Goal: Obtain resource: Obtain resource

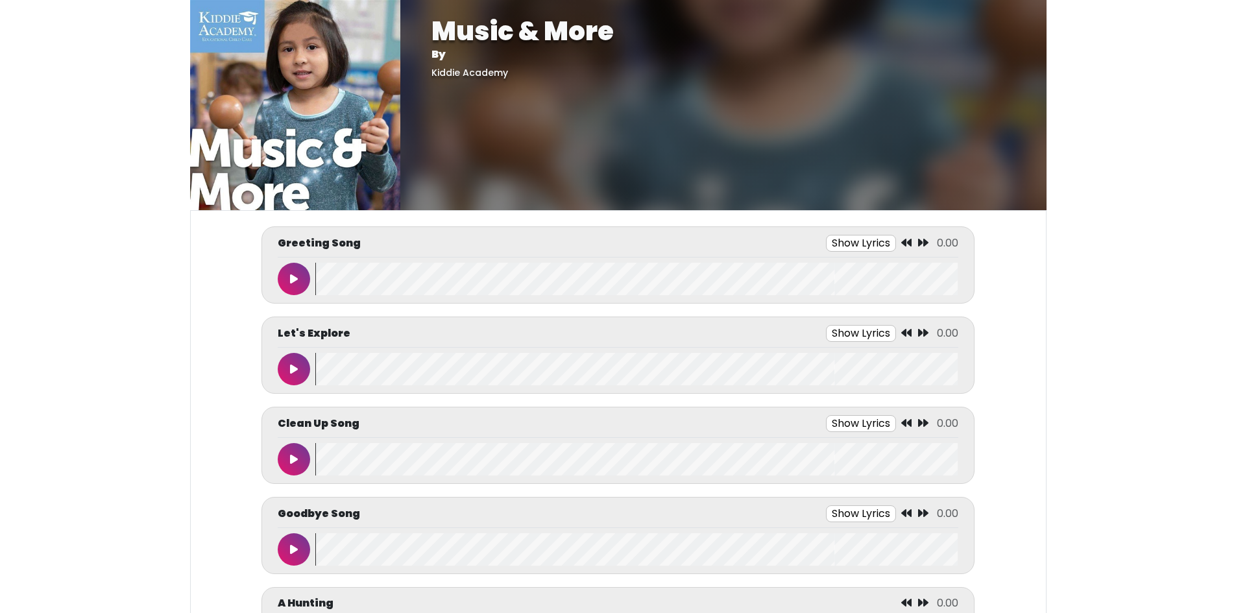
scroll to position [195, 0]
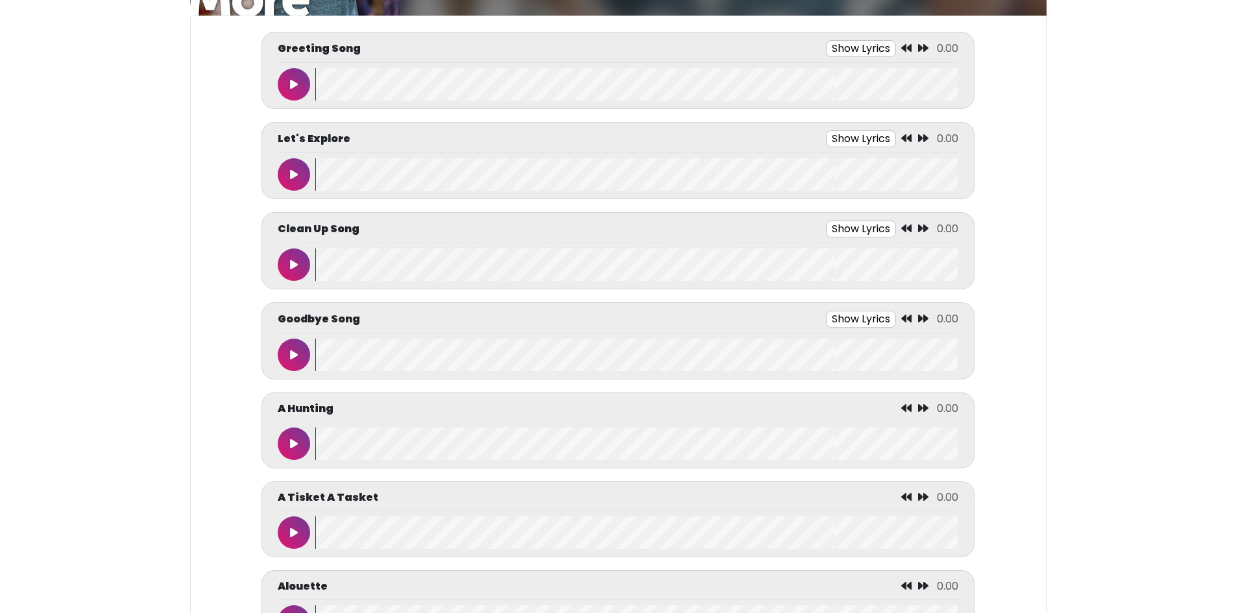
click at [846, 47] on button "Show Lyrics" at bounding box center [861, 48] width 70 height 17
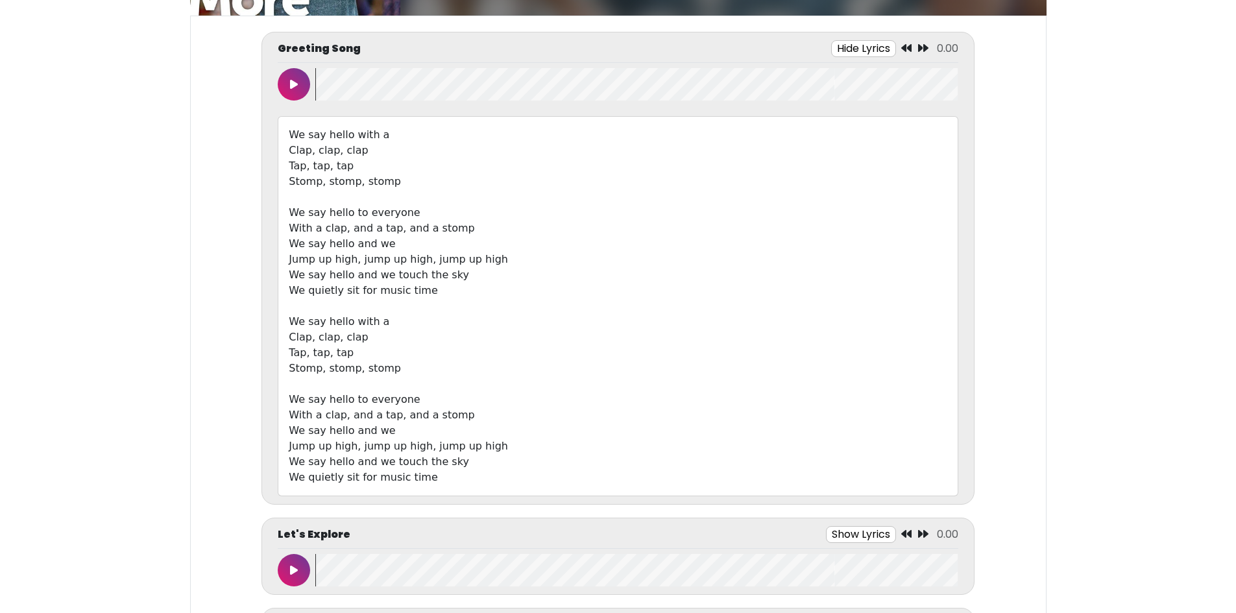
drag, startPoint x: 290, startPoint y: 132, endPoint x: 528, endPoint y: 476, distance: 417.9
click at [528, 476] on div "We say hello with a Clap, clap, clap Tap, tap, tap Stomp, stomp, stomp We say h…" at bounding box center [618, 306] width 680 height 380
copy div "We say hello with a Clap, clap, clap Tap, tap, tap Stomp, stomp, stomp We say h…"
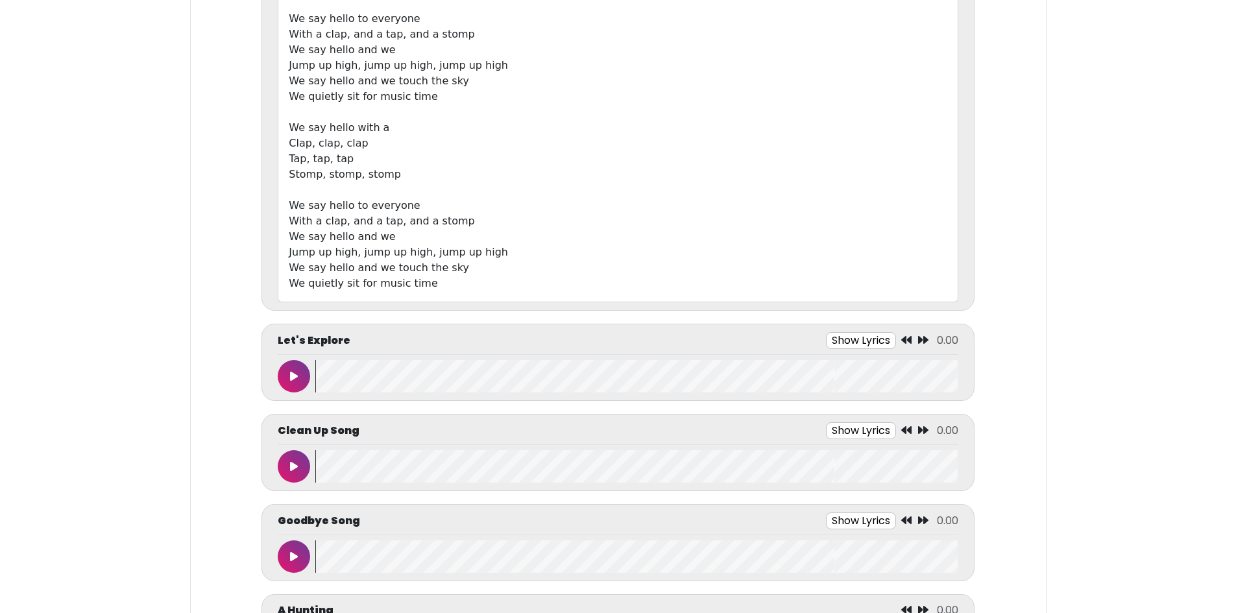
scroll to position [389, 0]
click at [857, 338] on button "Show Lyrics" at bounding box center [861, 340] width 70 height 17
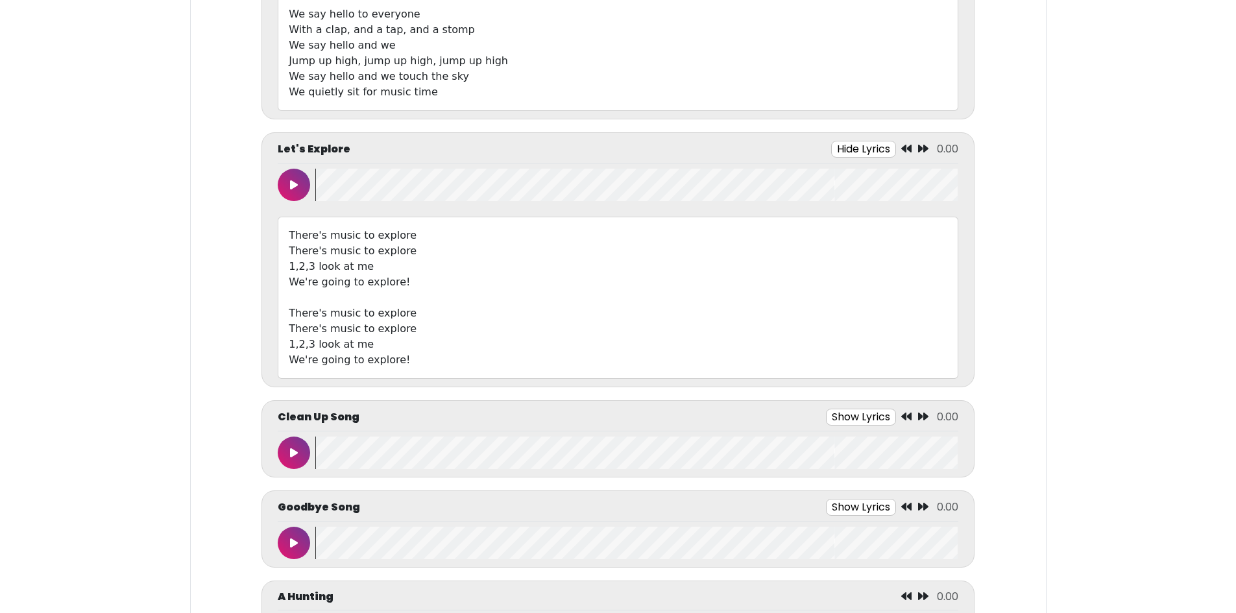
scroll to position [584, 0]
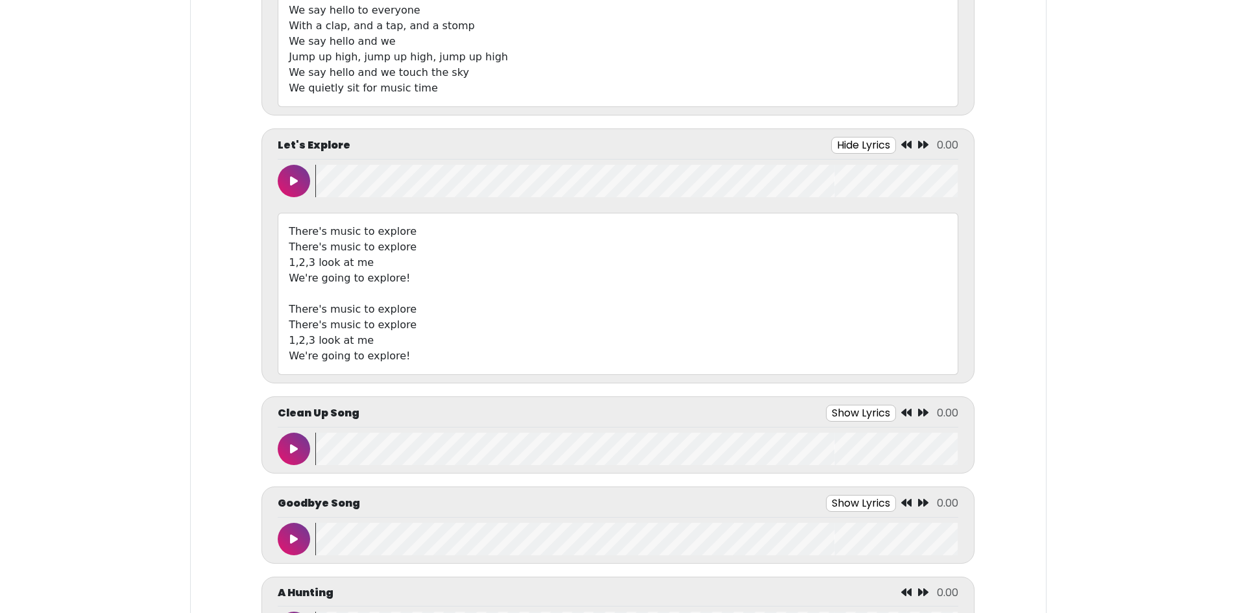
click at [873, 414] on button "Show Lyrics" at bounding box center [861, 413] width 70 height 17
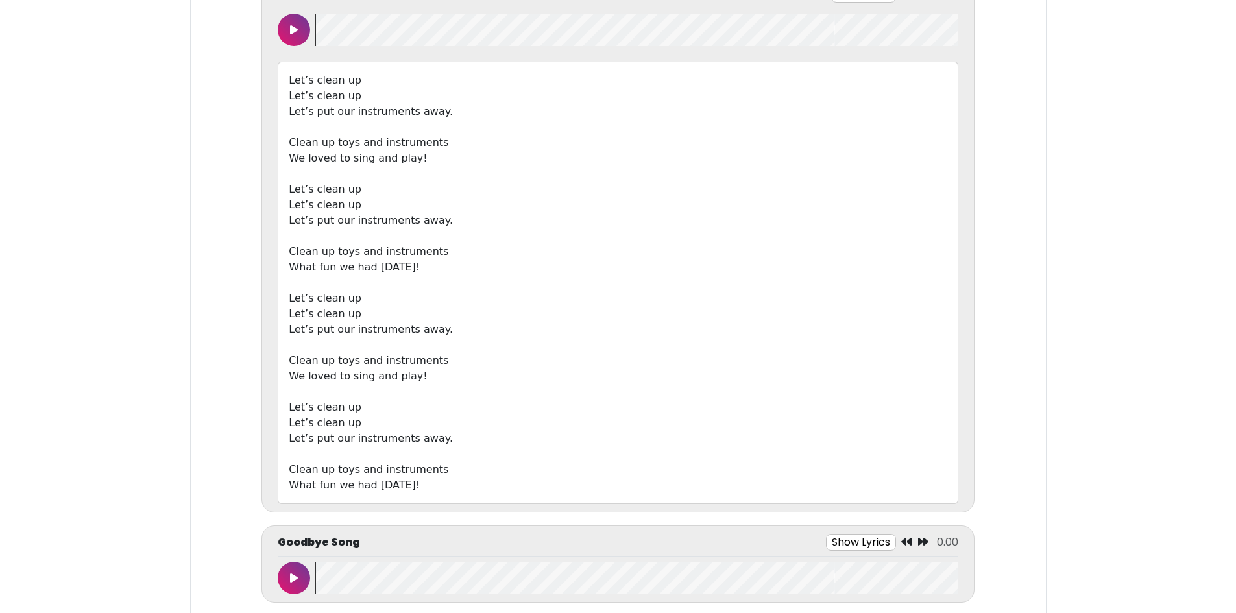
scroll to position [1154, 0]
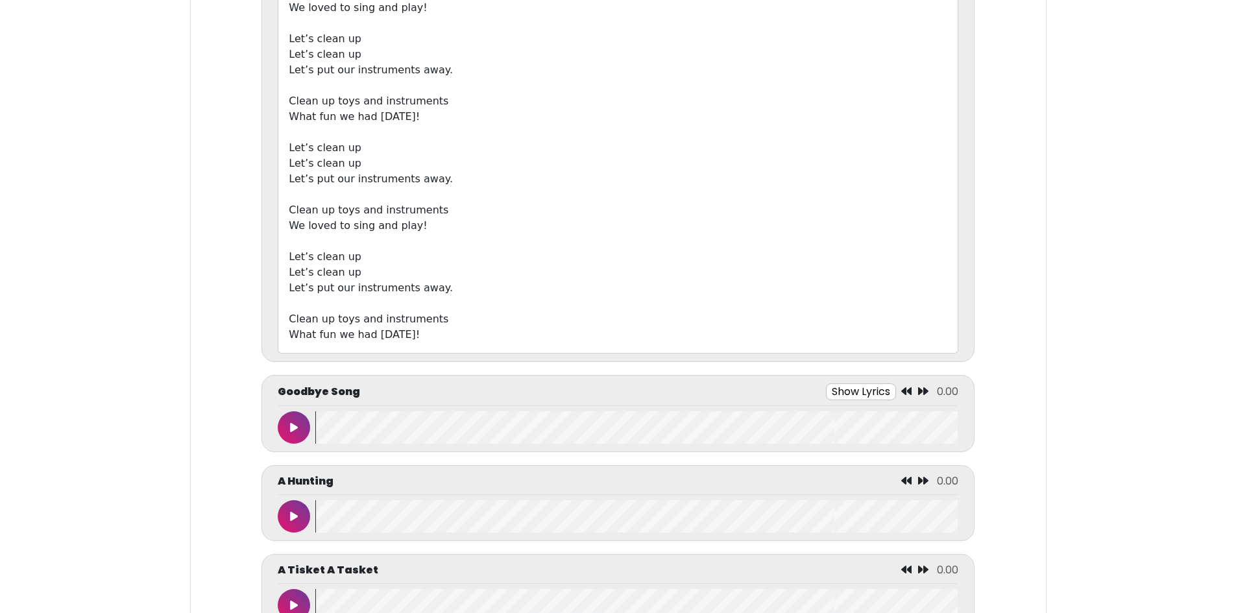
drag, startPoint x: 291, startPoint y: 498, endPoint x: 556, endPoint y: 332, distance: 312.1
click at [556, 332] on div "Let’s clean up Let’s clean up Let’s put our instruments away. Clean up toys and…" at bounding box center [618, 132] width 680 height 443
copy div "Let’s clean up Let’s clean up Let’s put our instruments away. Clean up toys and…"
click at [869, 388] on button "Show Lyrics" at bounding box center [861, 392] width 70 height 17
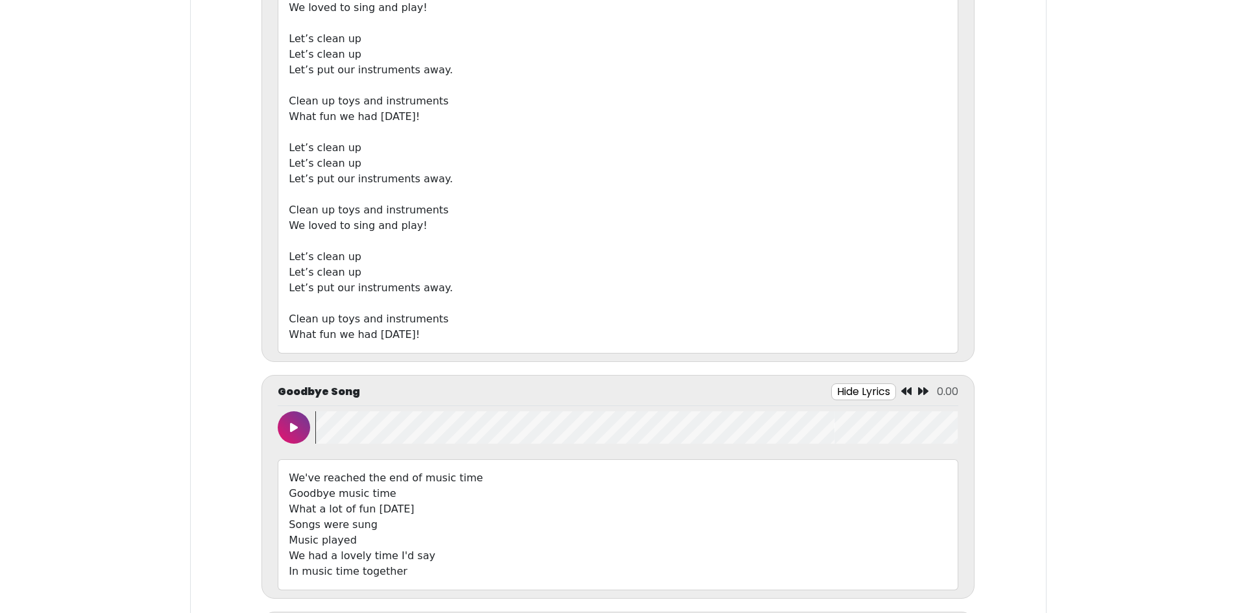
drag, startPoint x: 291, startPoint y: 476, endPoint x: 453, endPoint y: 578, distance: 190.7
click at [453, 578] on div "We've reached the end of music time Goodbye music time What a lot of fun [DATE]…" at bounding box center [618, 524] width 680 height 131
copy div "We've reached the end of music time Goodbye music time What a lot of fun [DATE]…"
